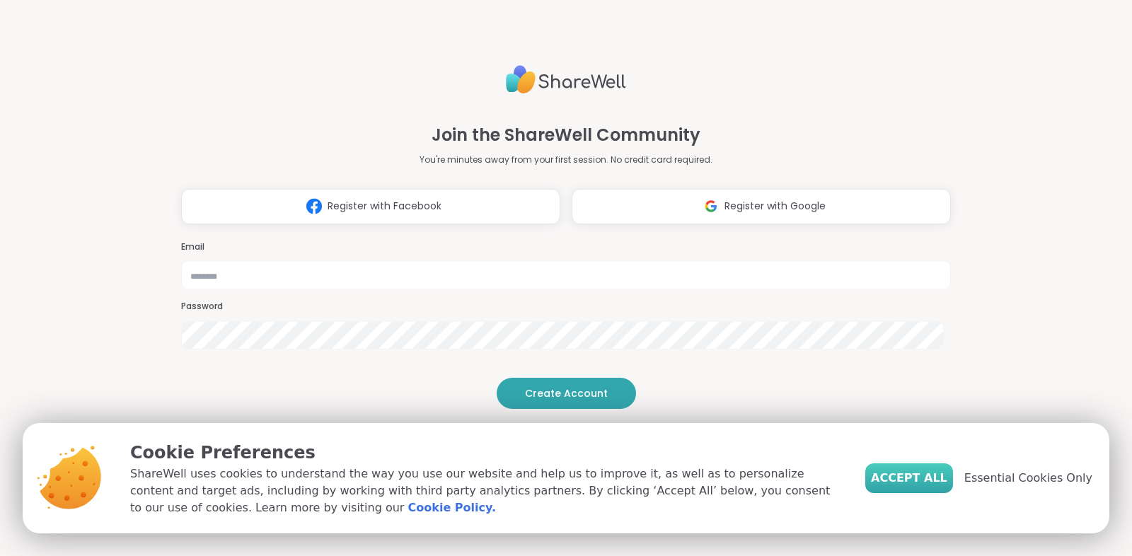
click at [924, 478] on span "Accept All" at bounding box center [909, 478] width 76 height 17
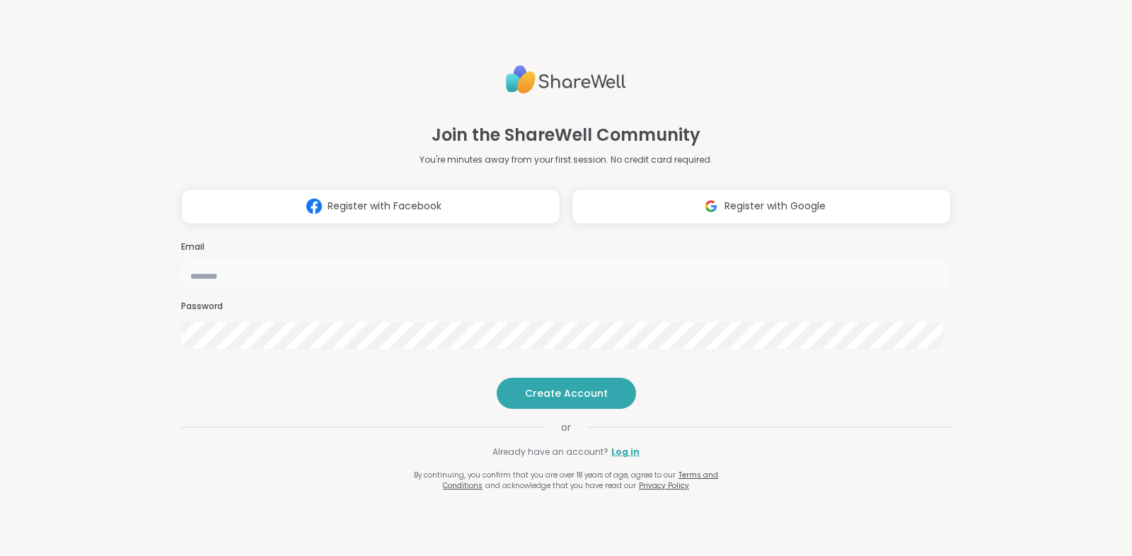
click at [643, 261] on input "email" at bounding box center [566, 275] width 770 height 28
type input "**********"
click at [556, 400] on span "Create Account" at bounding box center [566, 393] width 83 height 14
